Goal: Check status

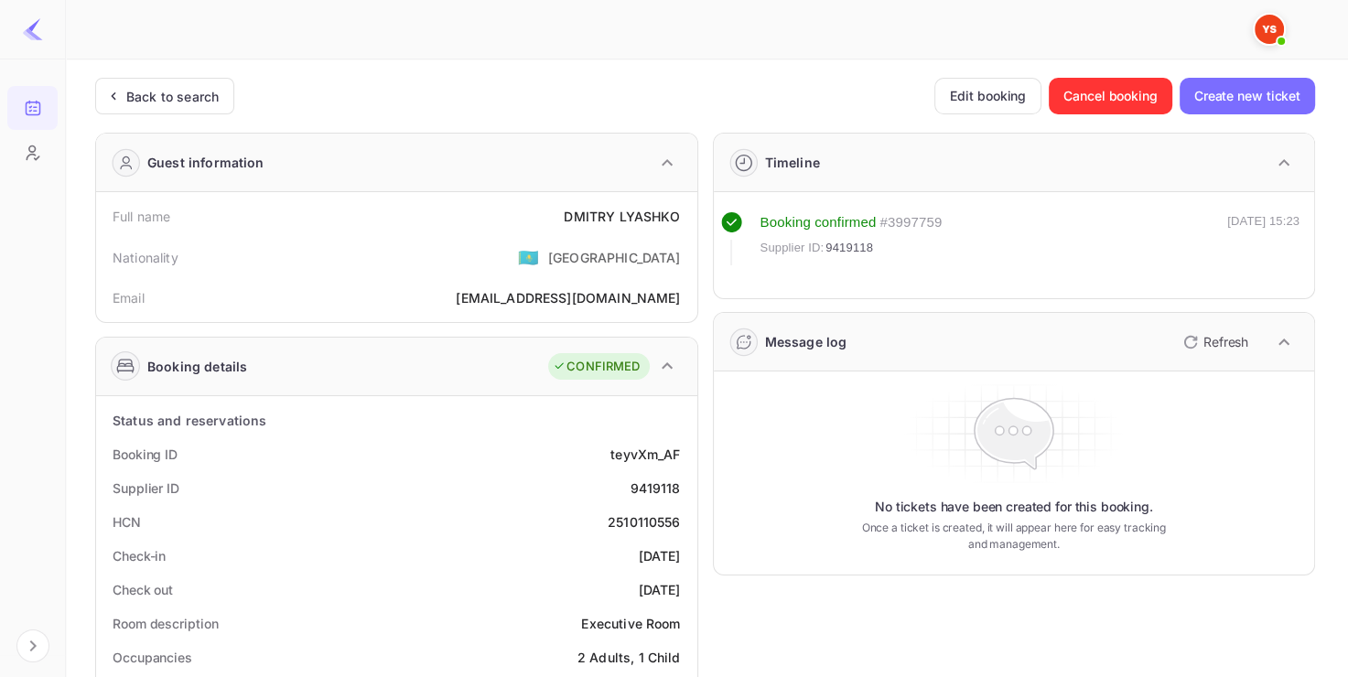
click at [190, 110] on div "Back to search" at bounding box center [164, 96] width 139 height 37
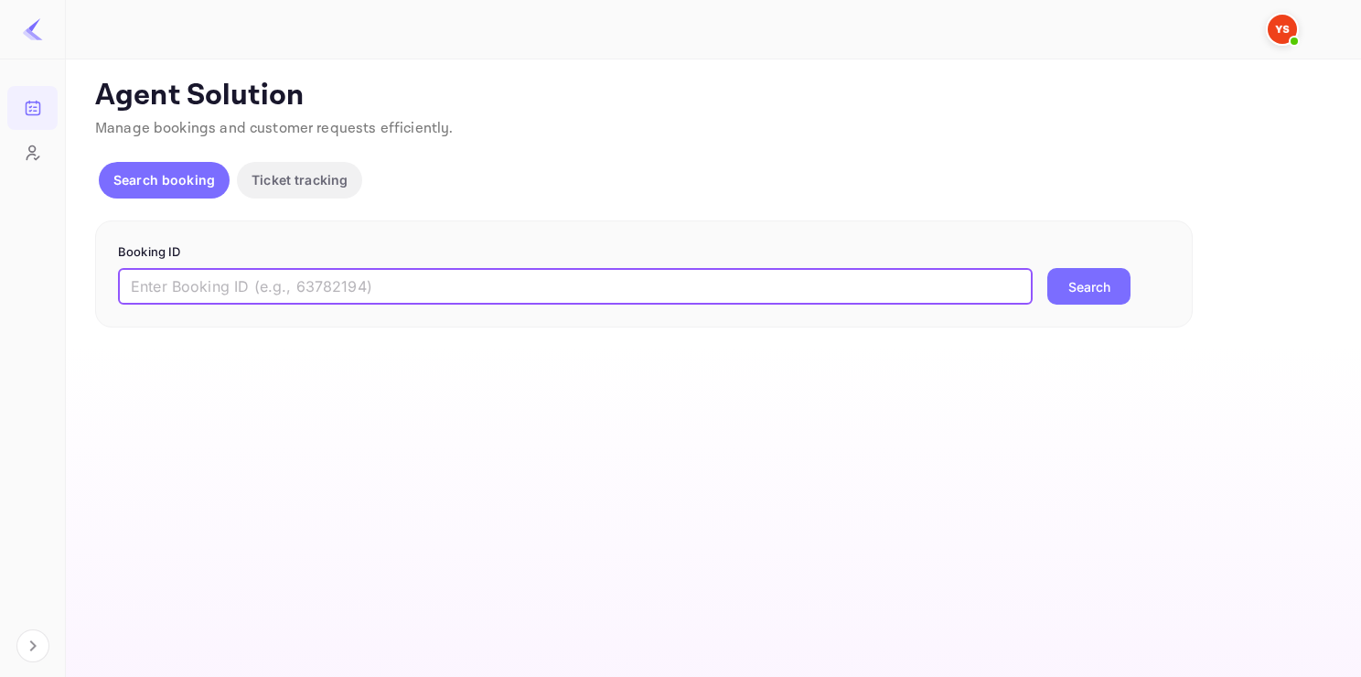
paste input "9849289"
click at [311, 286] on input "text" at bounding box center [575, 286] width 915 height 37
drag, startPoint x: 285, startPoint y: 281, endPoint x: -11, endPoint y: 279, distance: 296.4
click at [0, 279] on html "Bookings Customers Now you can check your travel website directly from the link…" at bounding box center [680, 338] width 1361 height 677
paste input "388125"
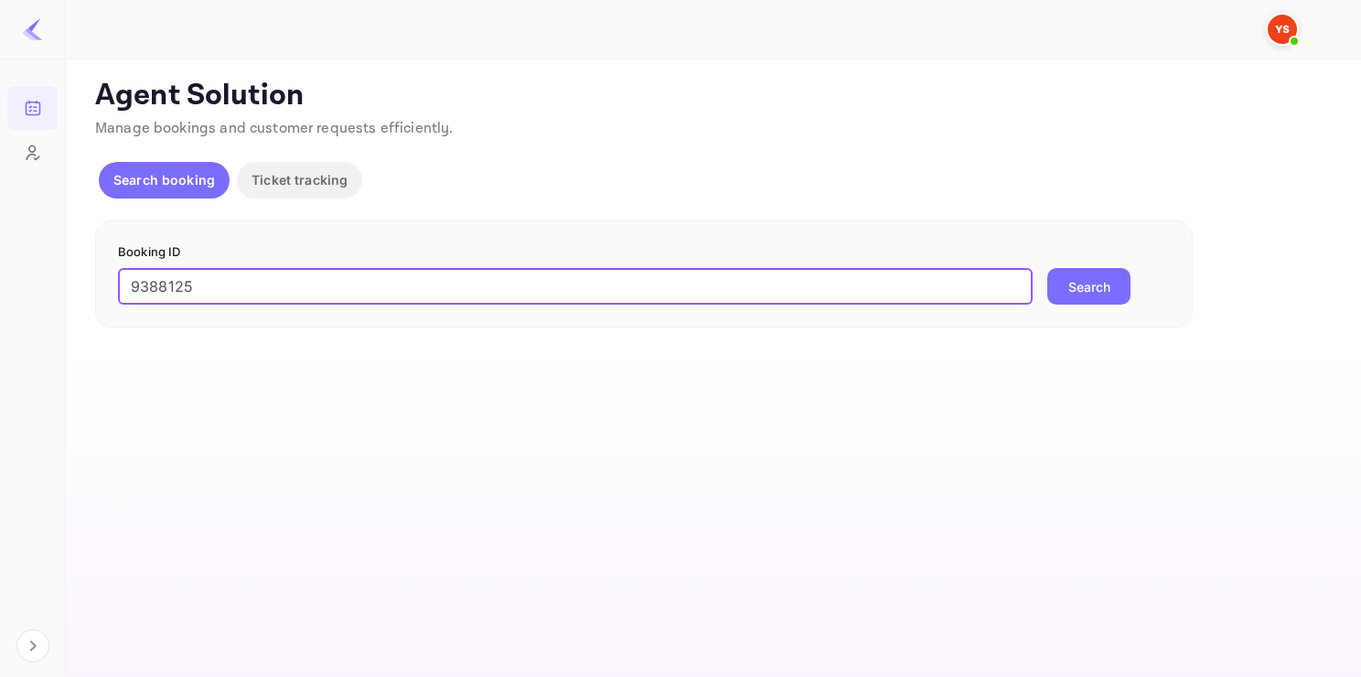
type input "9388125"
click at [1047, 268] on button "Search" at bounding box center [1088, 286] width 83 height 37
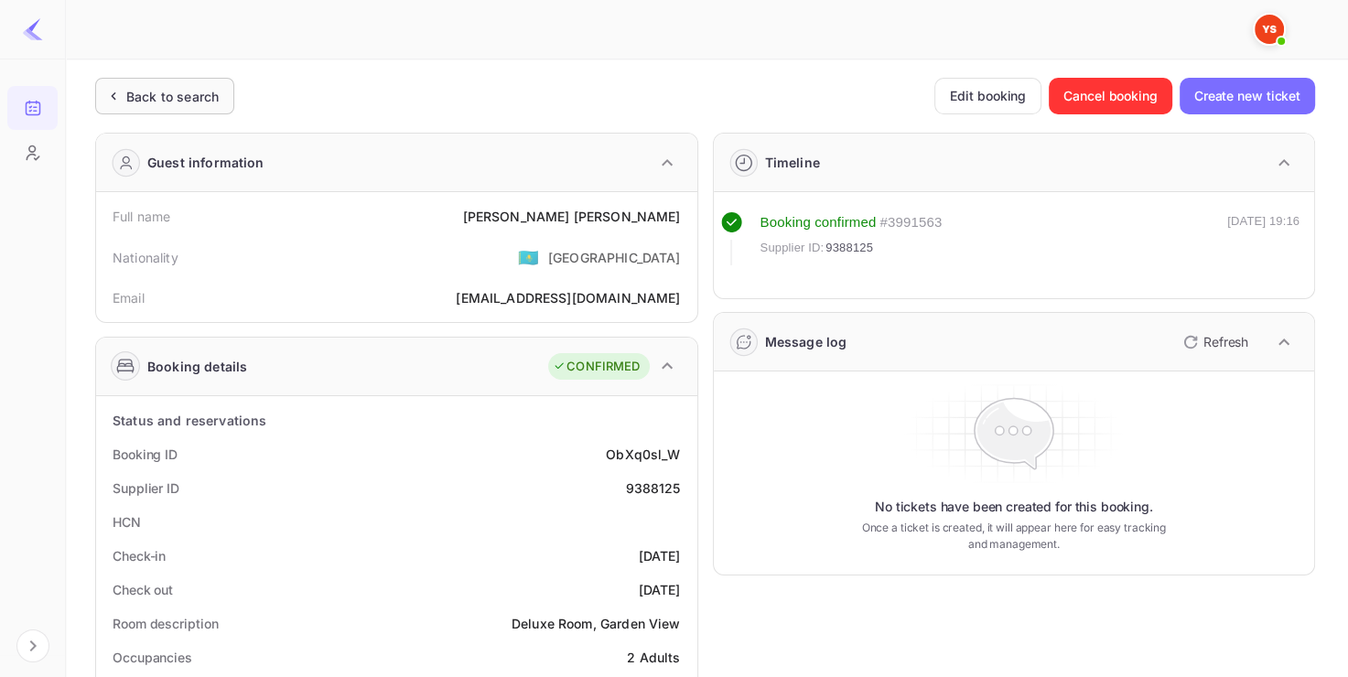
click at [194, 102] on div "Back to search" at bounding box center [172, 96] width 92 height 19
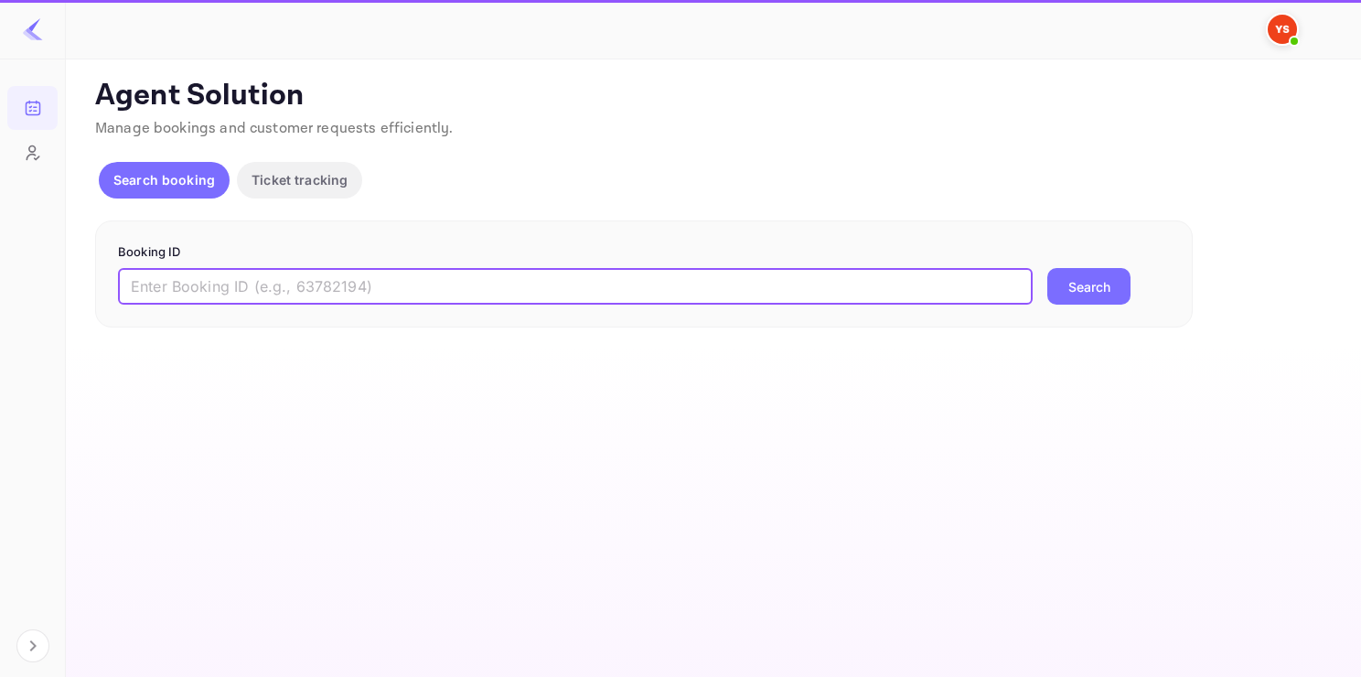
paste input "9530832"
click at [249, 285] on input "9530832" at bounding box center [575, 286] width 915 height 37
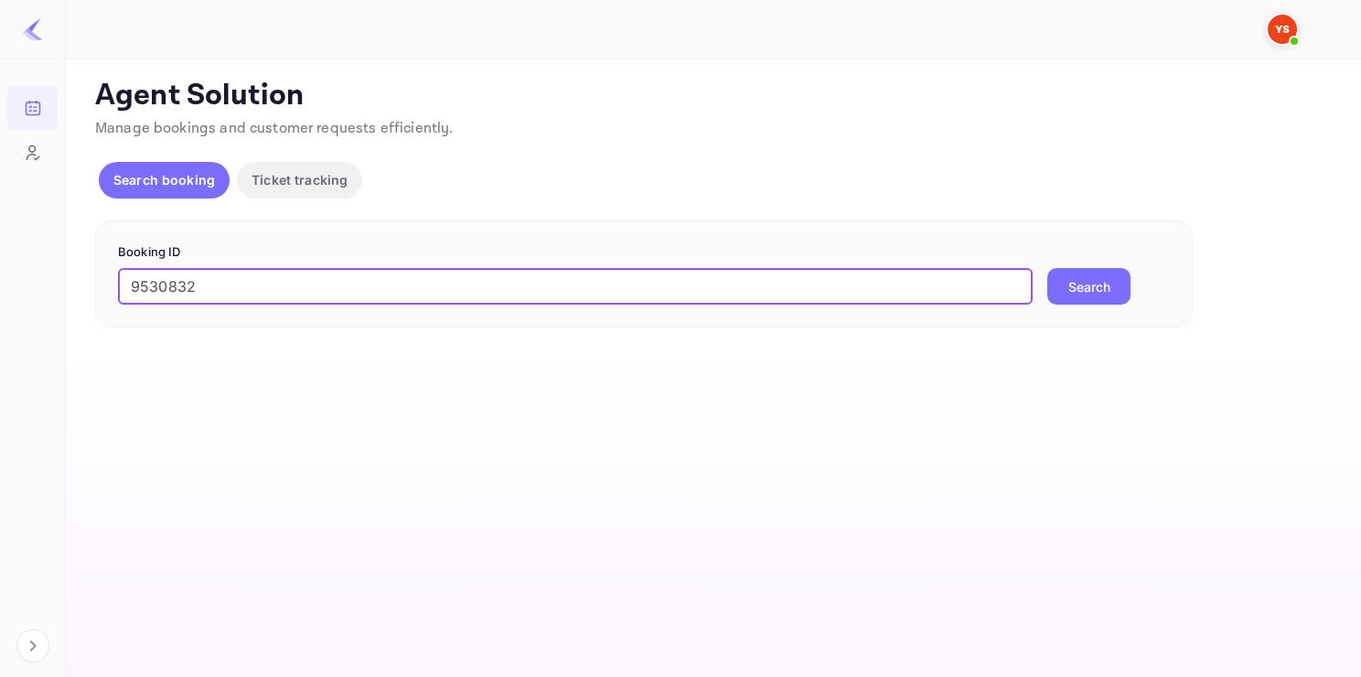
type input "9530832"
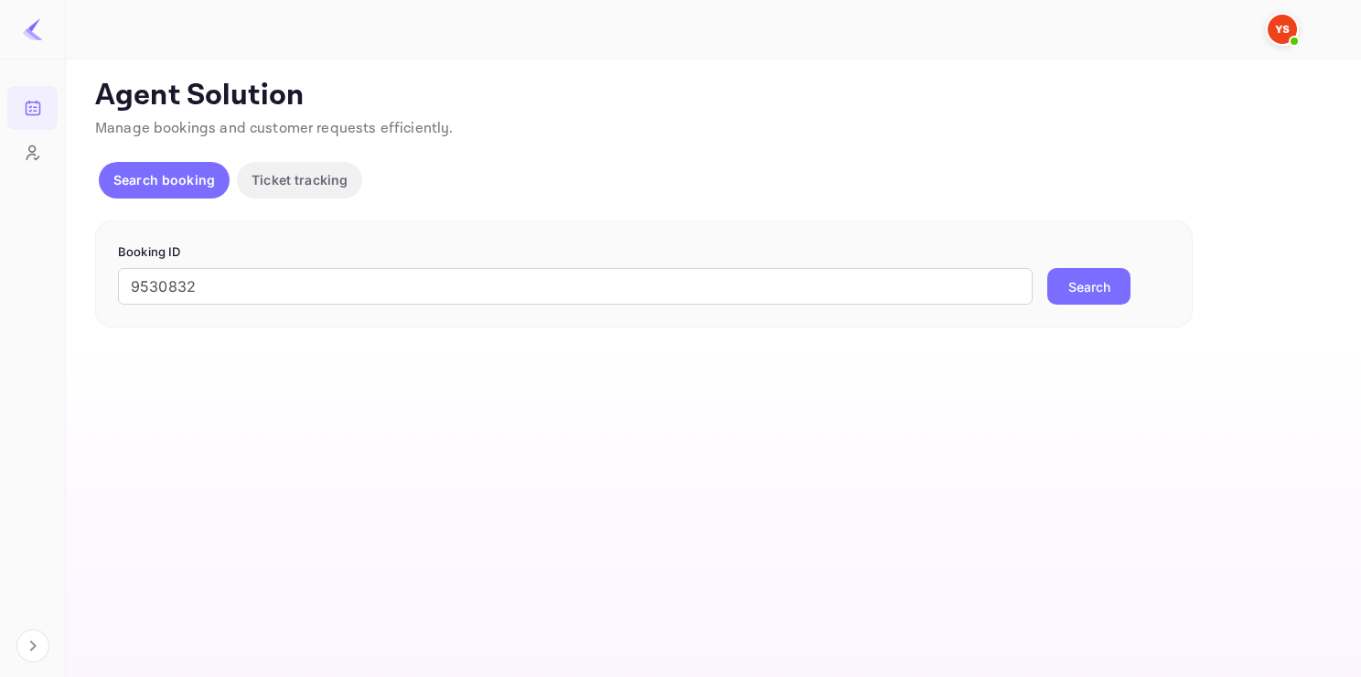
click at [1085, 287] on button "Search" at bounding box center [1088, 286] width 83 height 37
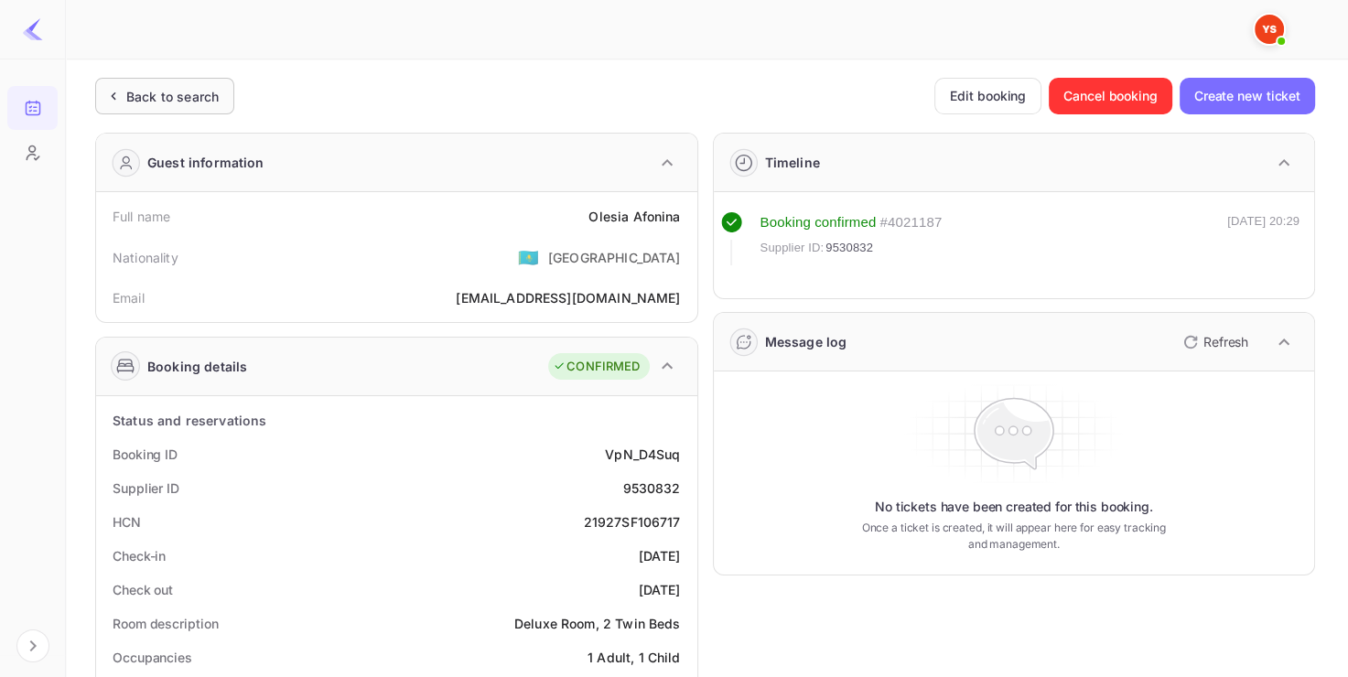
click at [168, 102] on div "Back to search" at bounding box center [172, 96] width 92 height 19
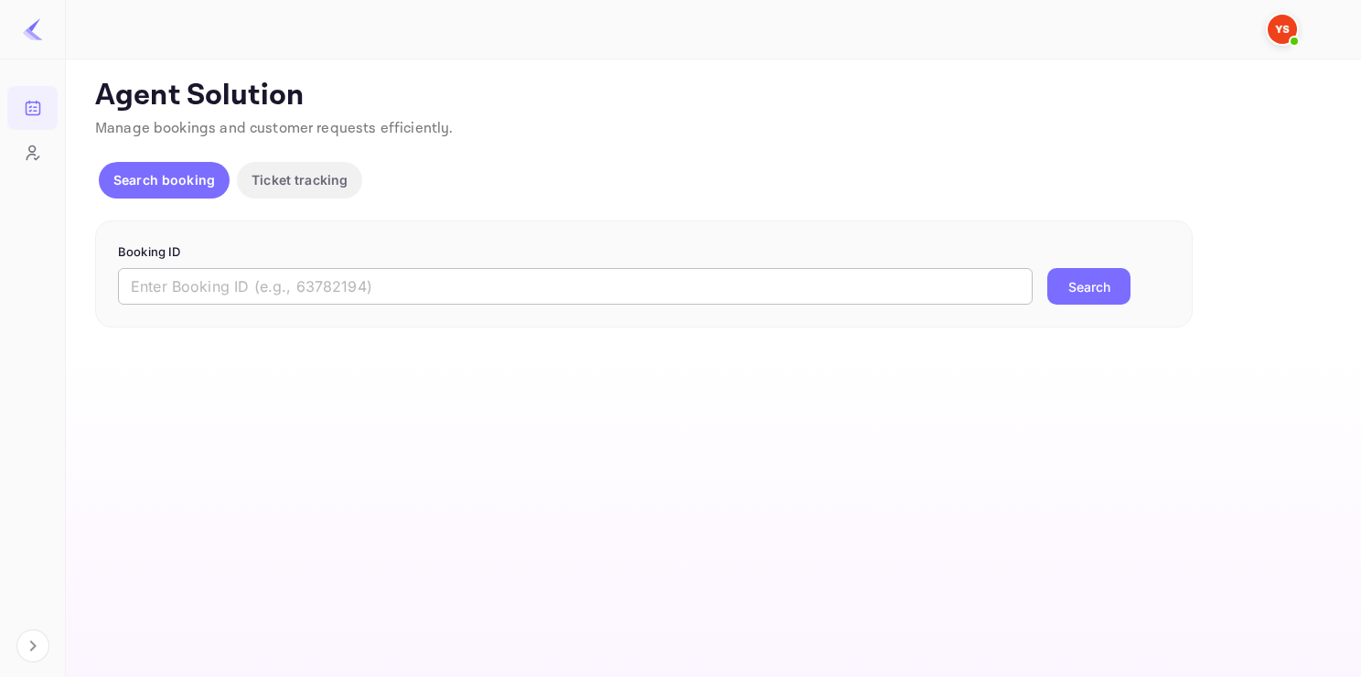
drag, startPoint x: 329, startPoint y: 308, endPoint x: 322, endPoint y: 289, distance: 20.6
click at [322, 289] on div "Booking ID ​ Search" at bounding box center [644, 274] width 1098 height 108
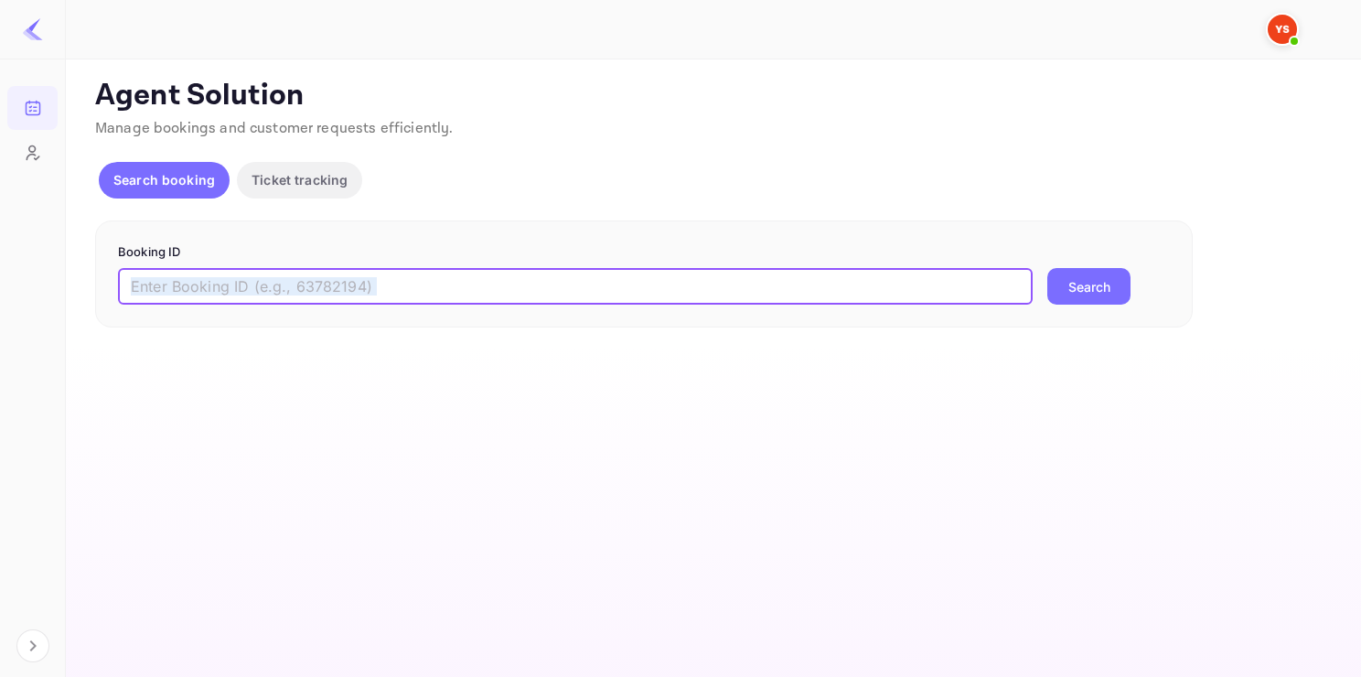
click at [322, 289] on input "text" at bounding box center [575, 286] width 915 height 37
paste input "9708475"
type input "9708475"
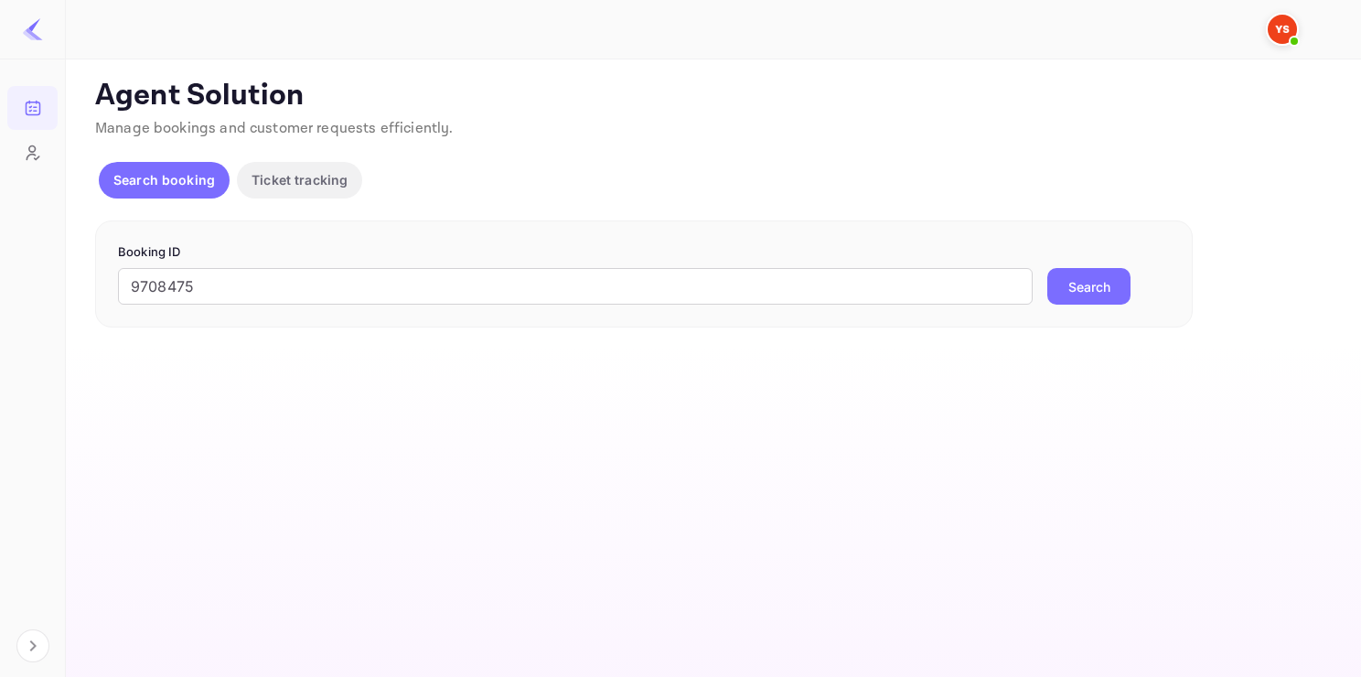
click at [1075, 285] on button "Search" at bounding box center [1088, 286] width 83 height 37
